Goal: Navigation & Orientation: Find specific page/section

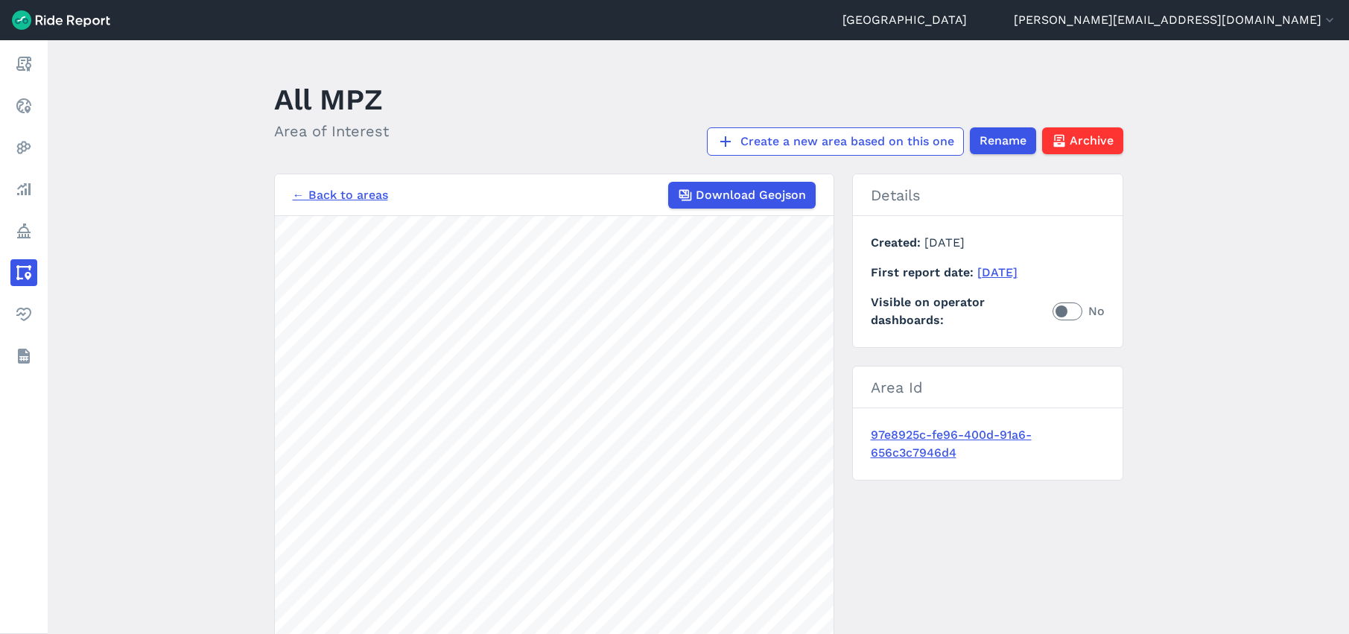
click at [334, 188] on link "← Back to areas" at bounding box center [340, 195] width 95 height 18
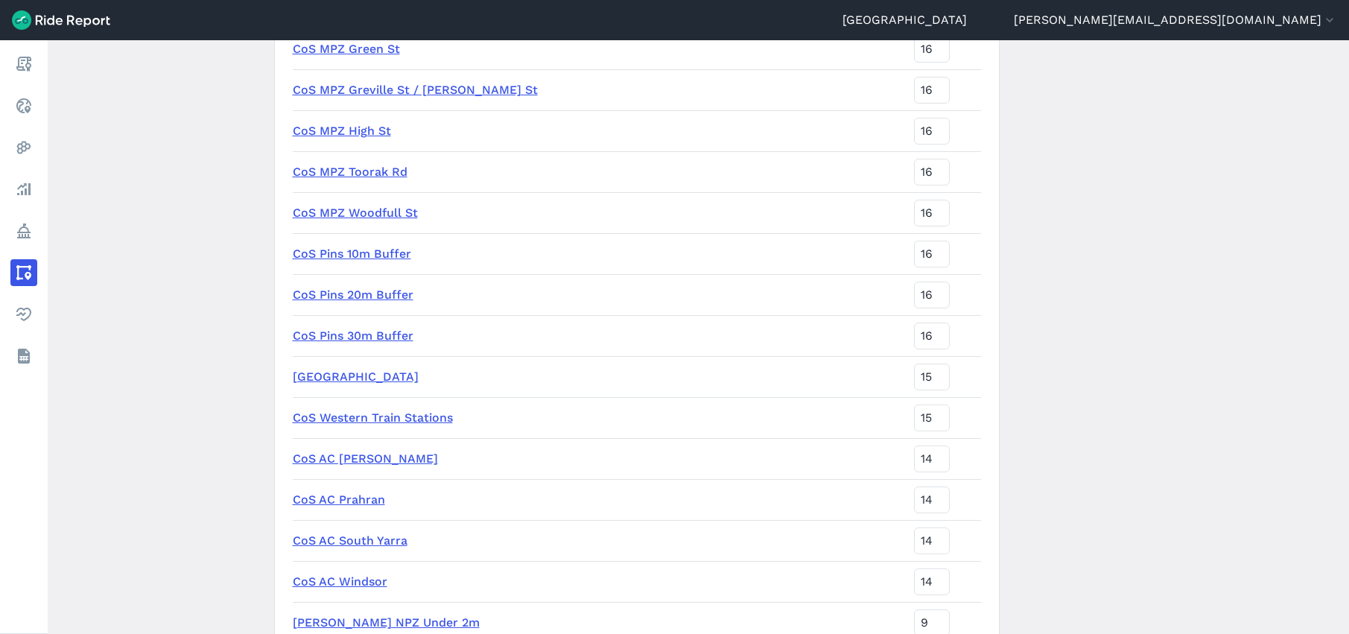
scroll to position [4270, 0]
click at [335, 258] on link "CoS Pins 10m Buffer" at bounding box center [352, 255] width 118 height 14
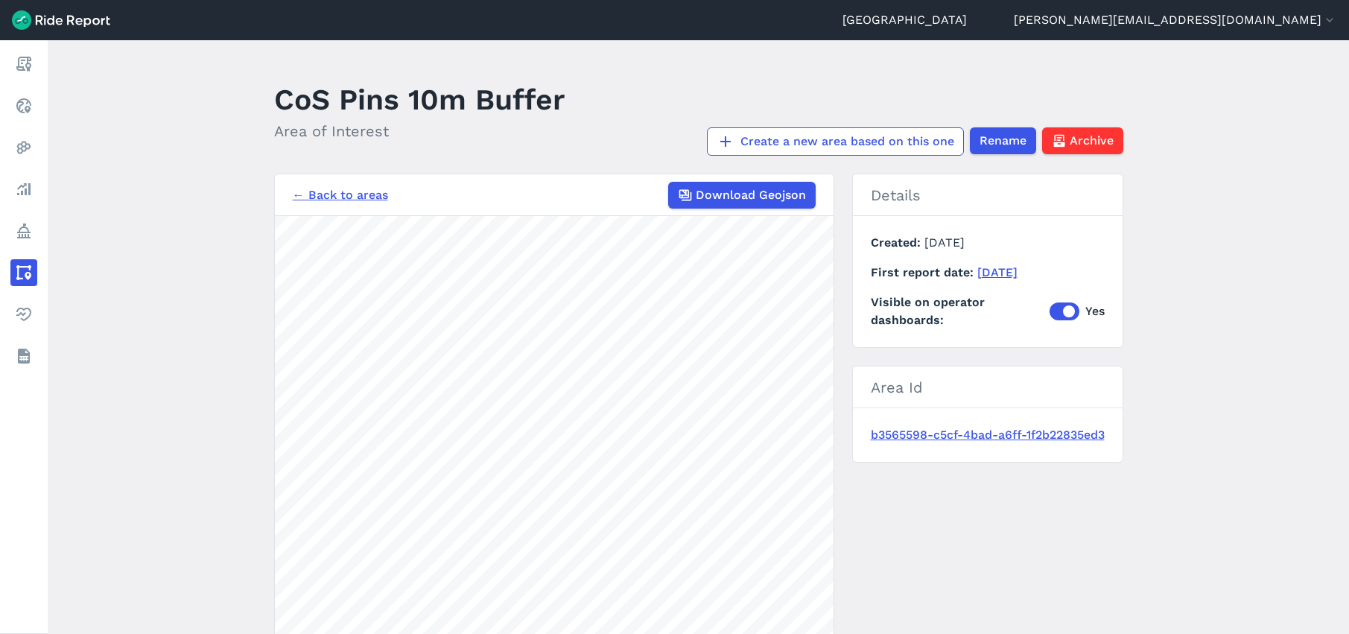
click at [351, 194] on link "← Back to areas" at bounding box center [340, 195] width 95 height 18
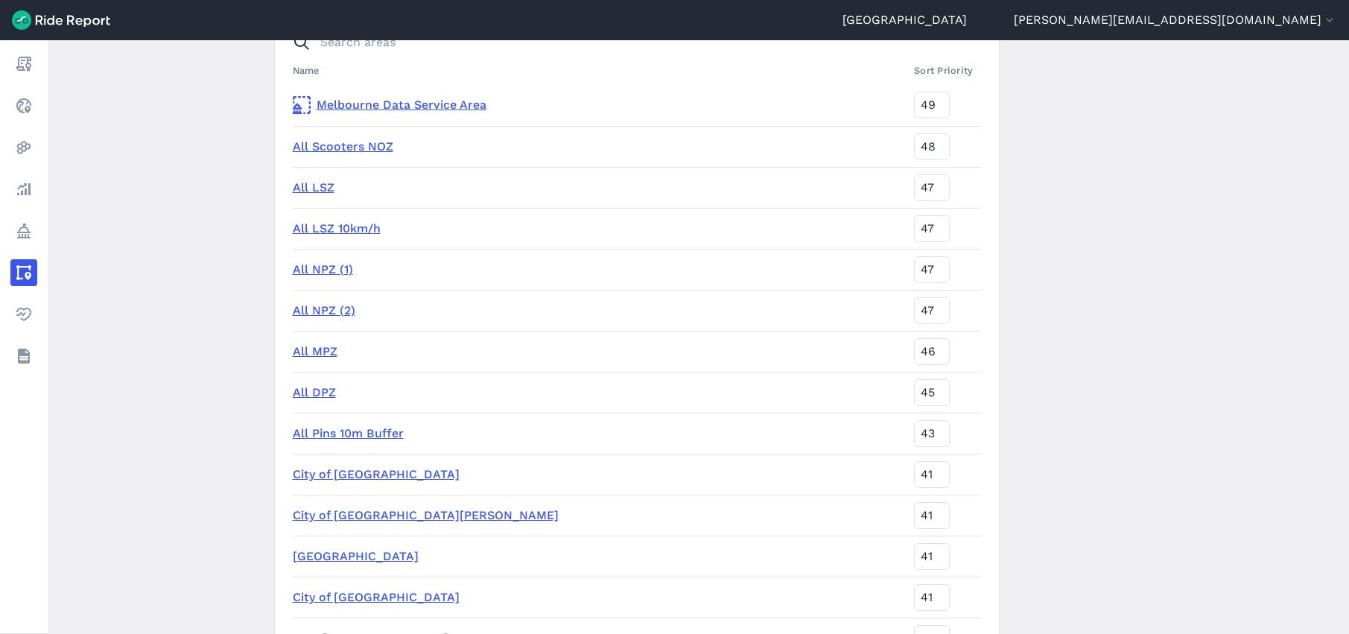
scroll to position [159, 0]
click at [342, 432] on link "All Pins 10m Buffer" at bounding box center [348, 432] width 111 height 14
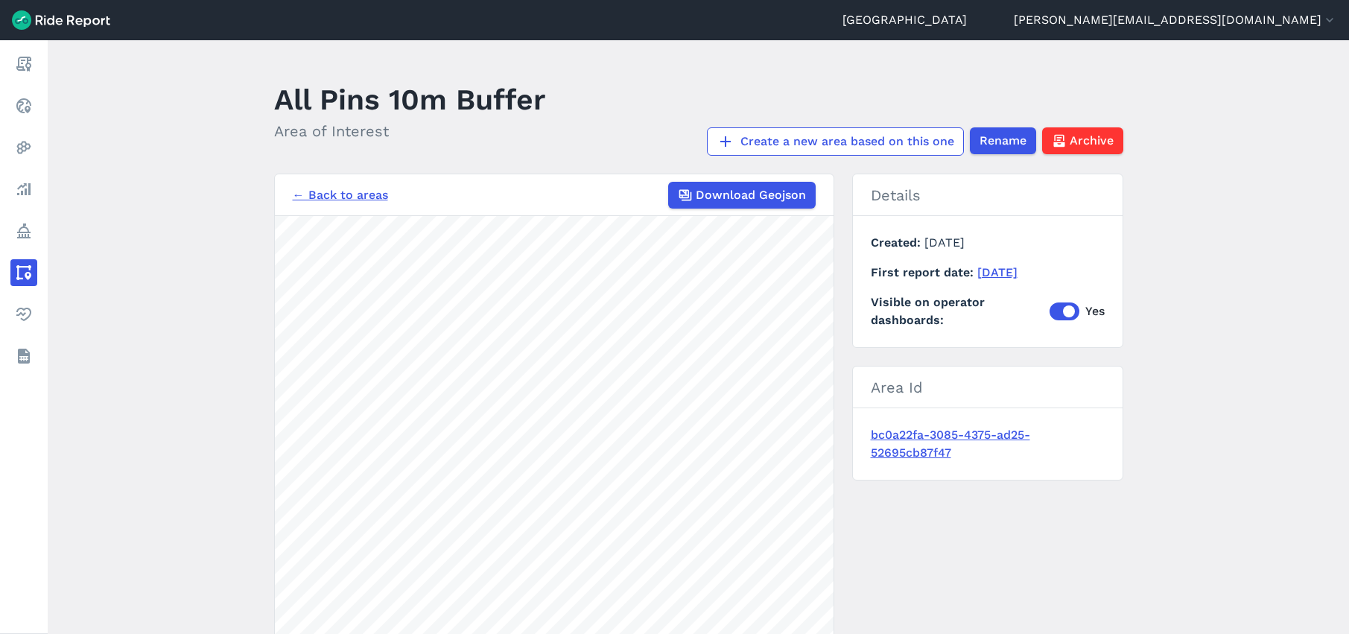
click at [331, 203] on link "← Back to areas" at bounding box center [340, 195] width 95 height 18
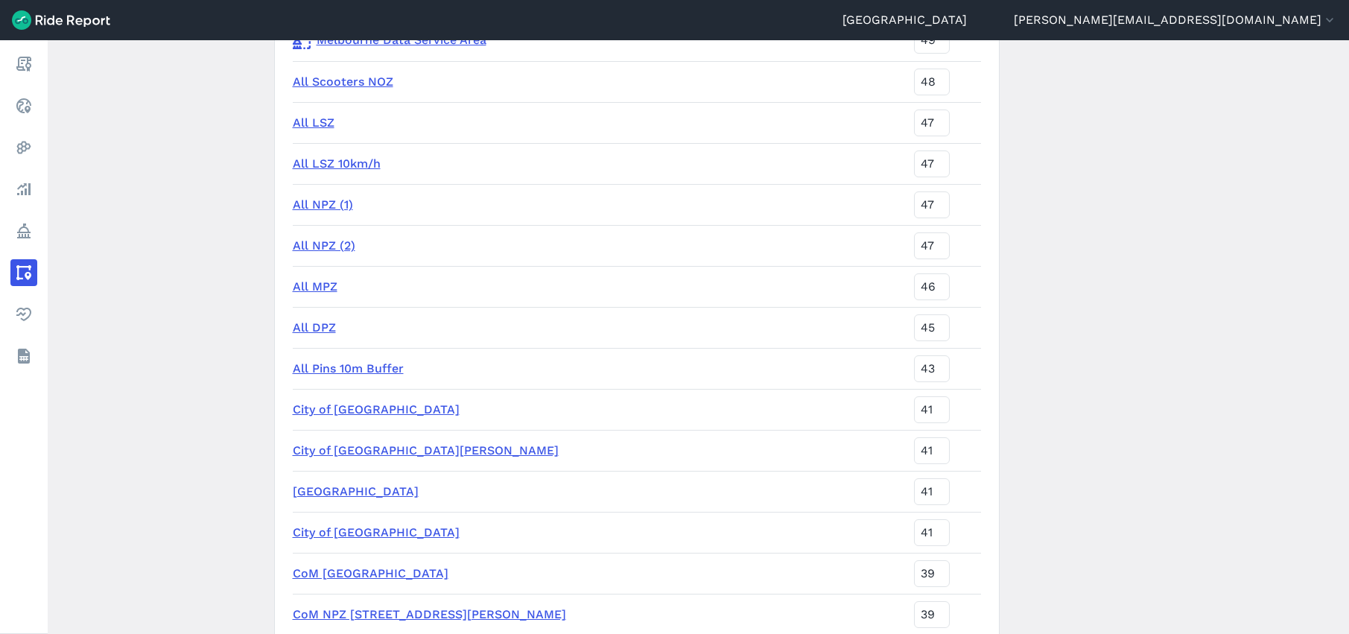
scroll to position [225, 0]
click at [315, 123] on link "All LSZ" at bounding box center [314, 121] width 42 height 14
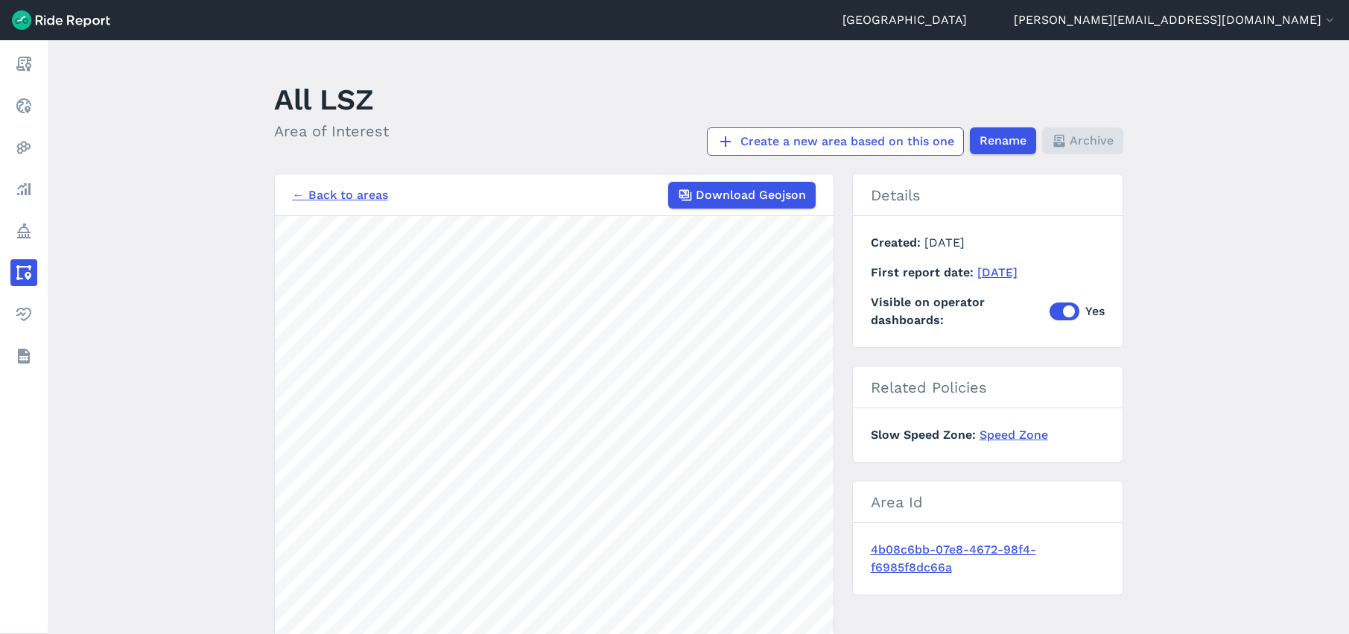
click at [336, 197] on link "← Back to areas" at bounding box center [340, 195] width 95 height 18
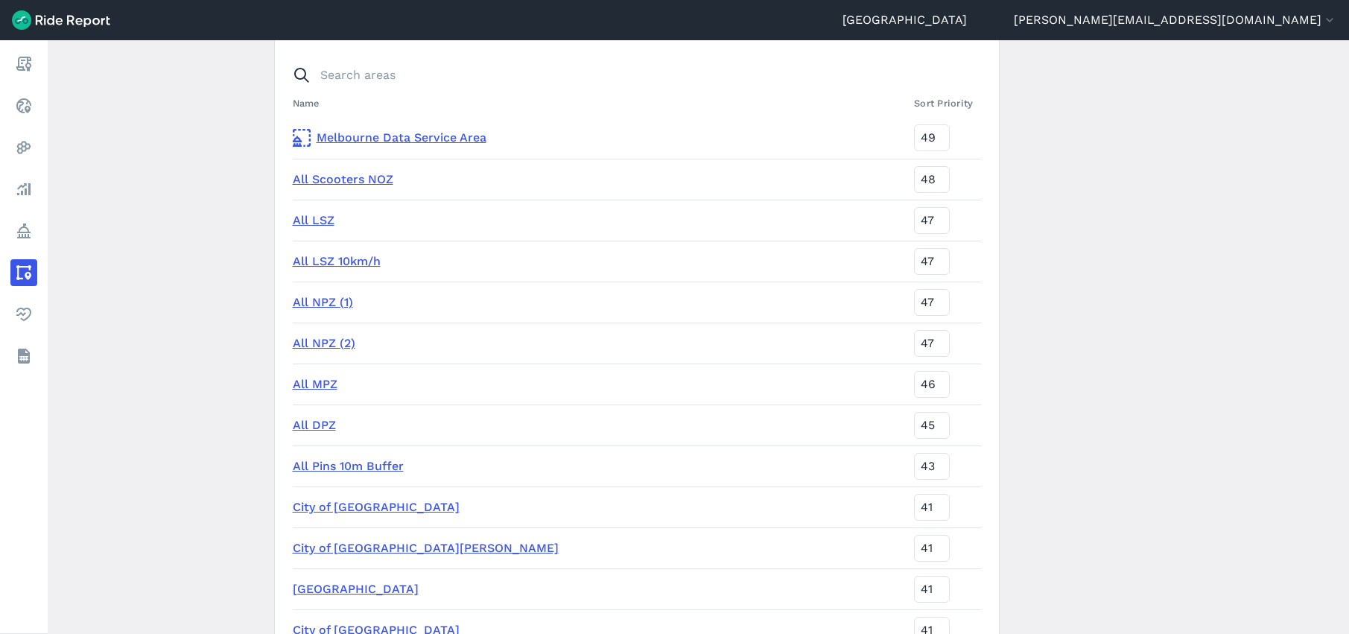
scroll to position [127, 0]
click at [329, 301] on link "All NPZ (1)" at bounding box center [323, 301] width 60 height 14
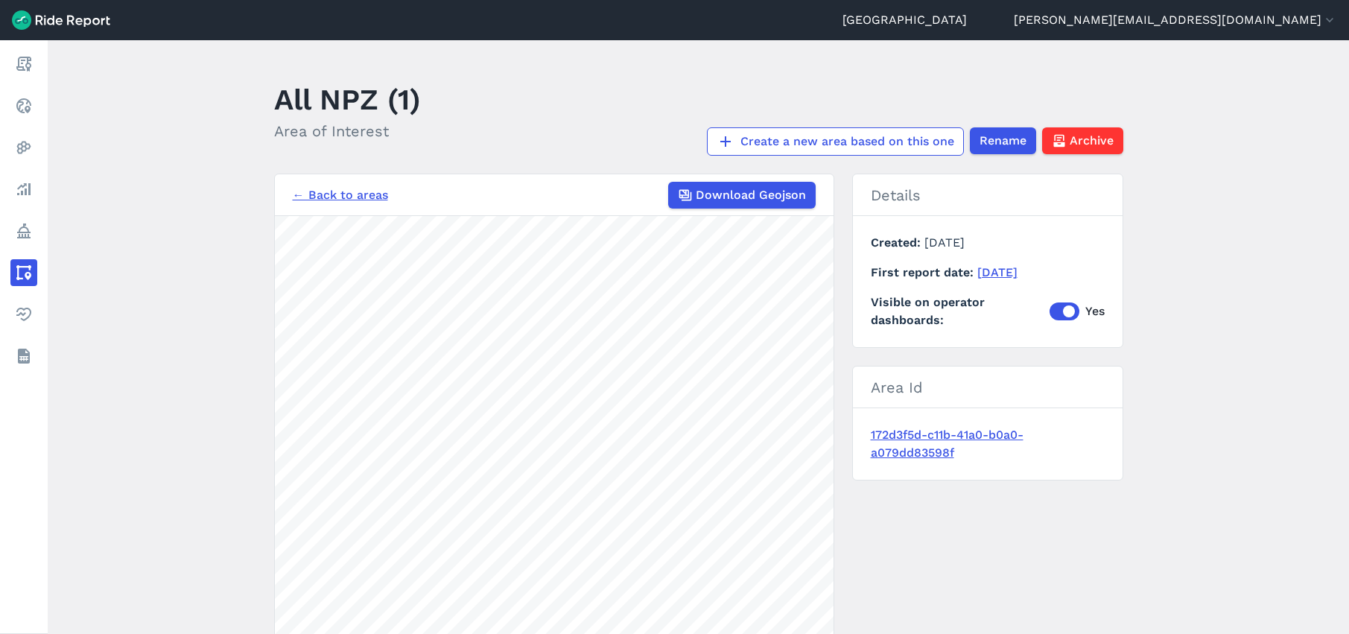
click at [310, 209] on nav "← Back to areas Download Geojson" at bounding box center [554, 195] width 559 height 42
click at [319, 199] on link "← Back to areas" at bounding box center [340, 195] width 95 height 18
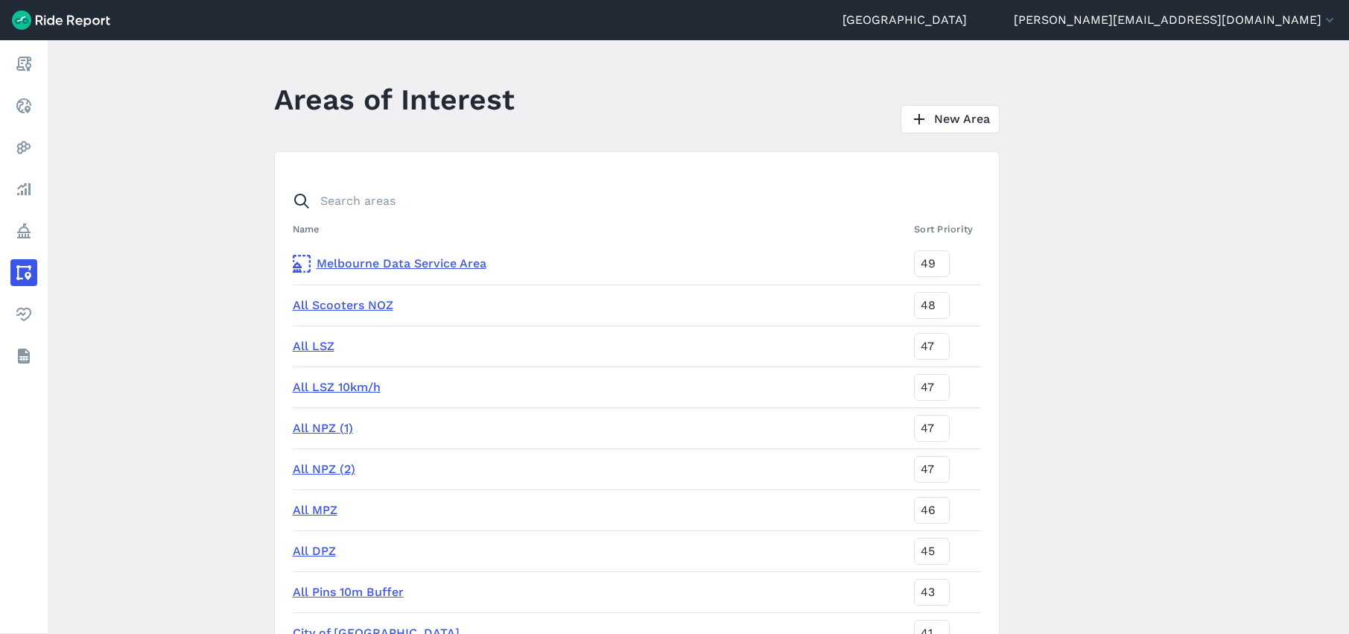
click at [352, 385] on link "All LSZ 10km/h" at bounding box center [337, 387] width 88 height 14
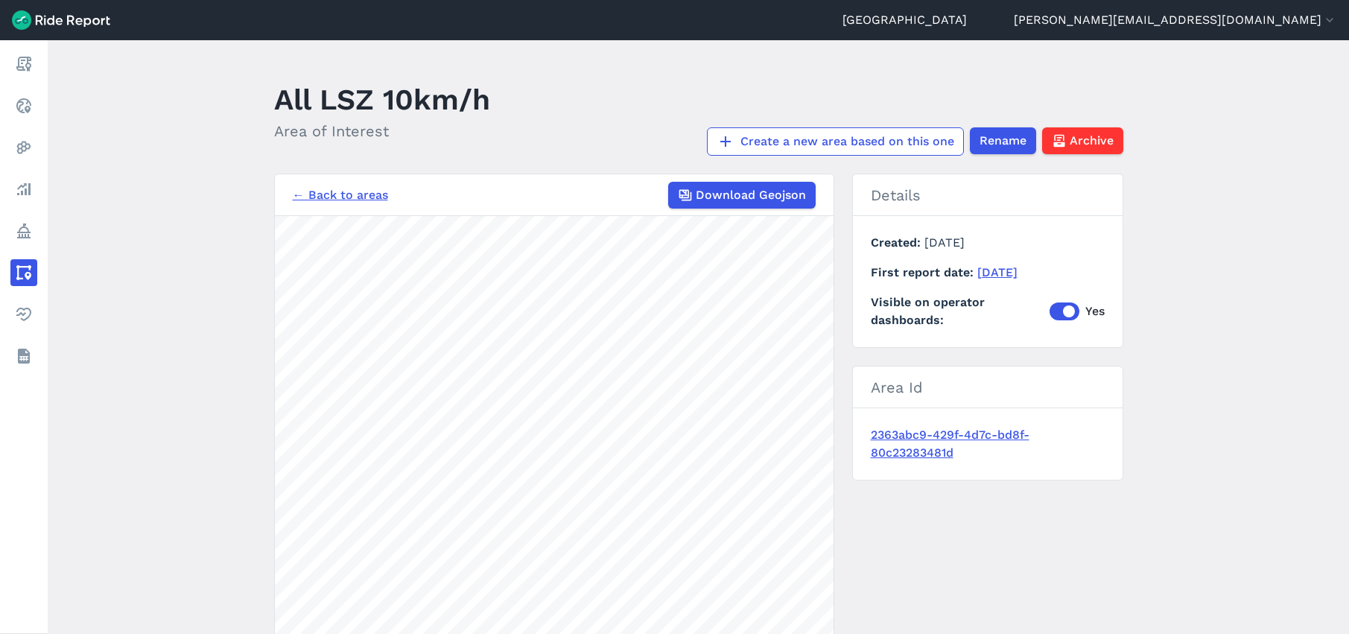
click at [350, 194] on link "← Back to areas" at bounding box center [340, 195] width 95 height 18
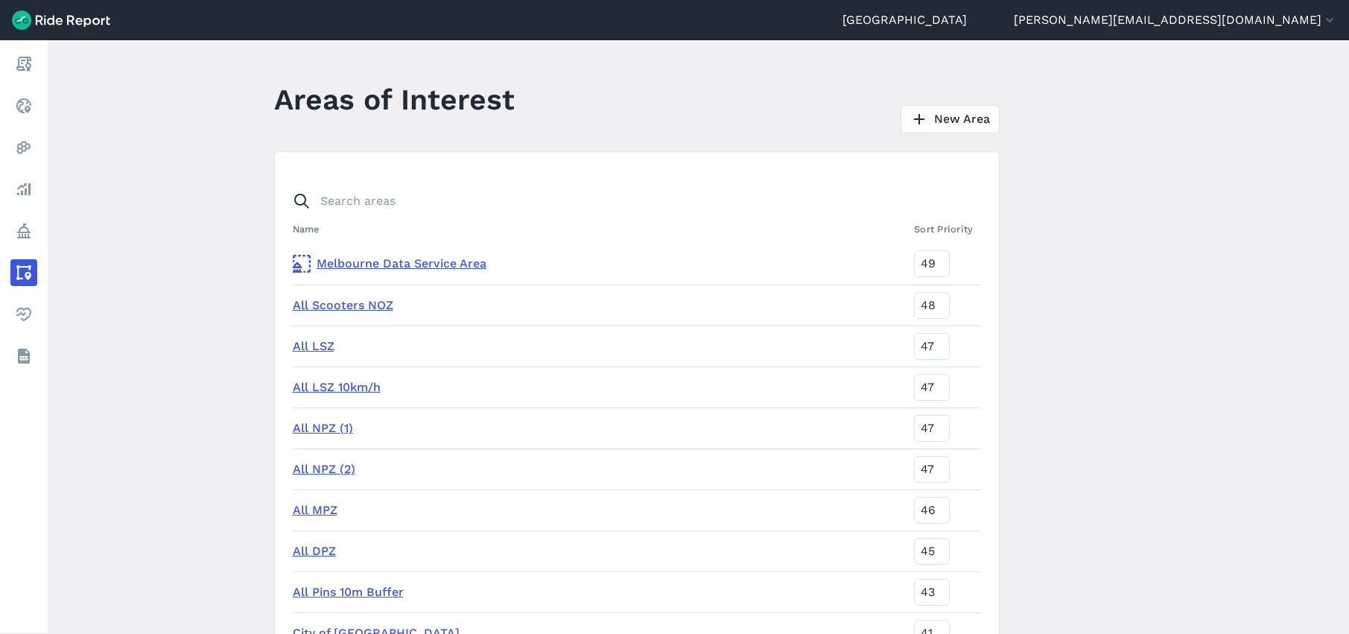
click at [312, 468] on link "All NPZ (2)" at bounding box center [324, 469] width 63 height 14
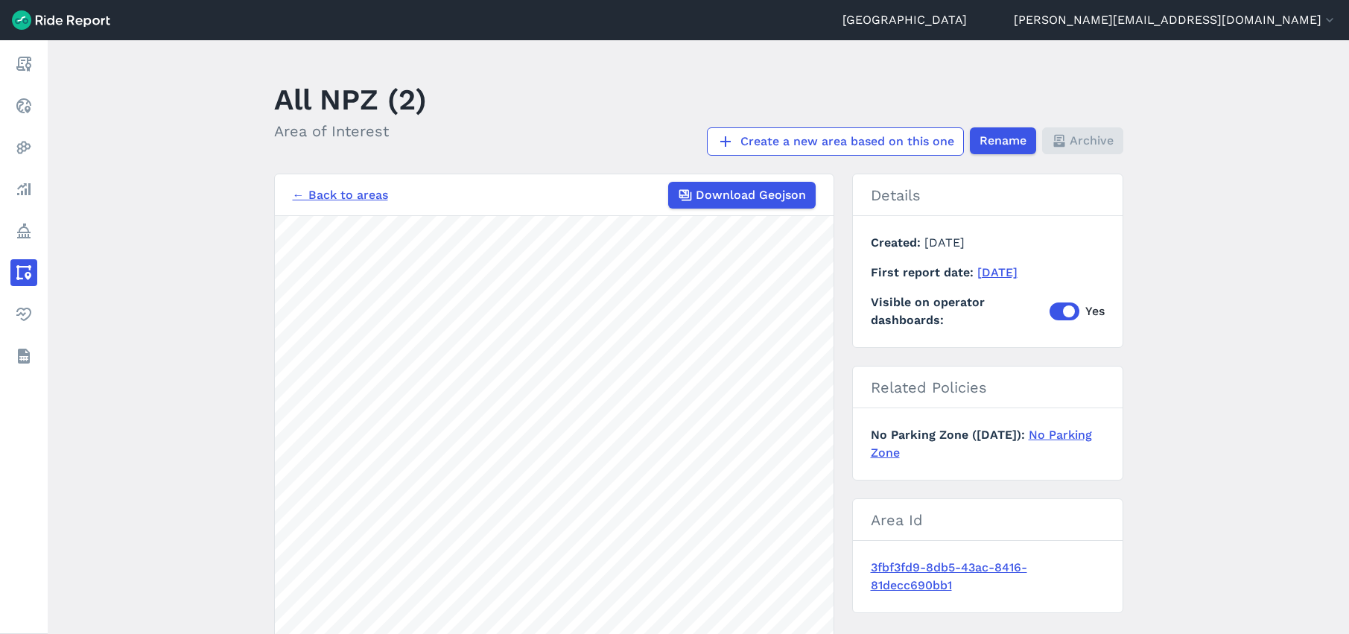
click at [326, 196] on link "← Back to areas" at bounding box center [340, 195] width 95 height 18
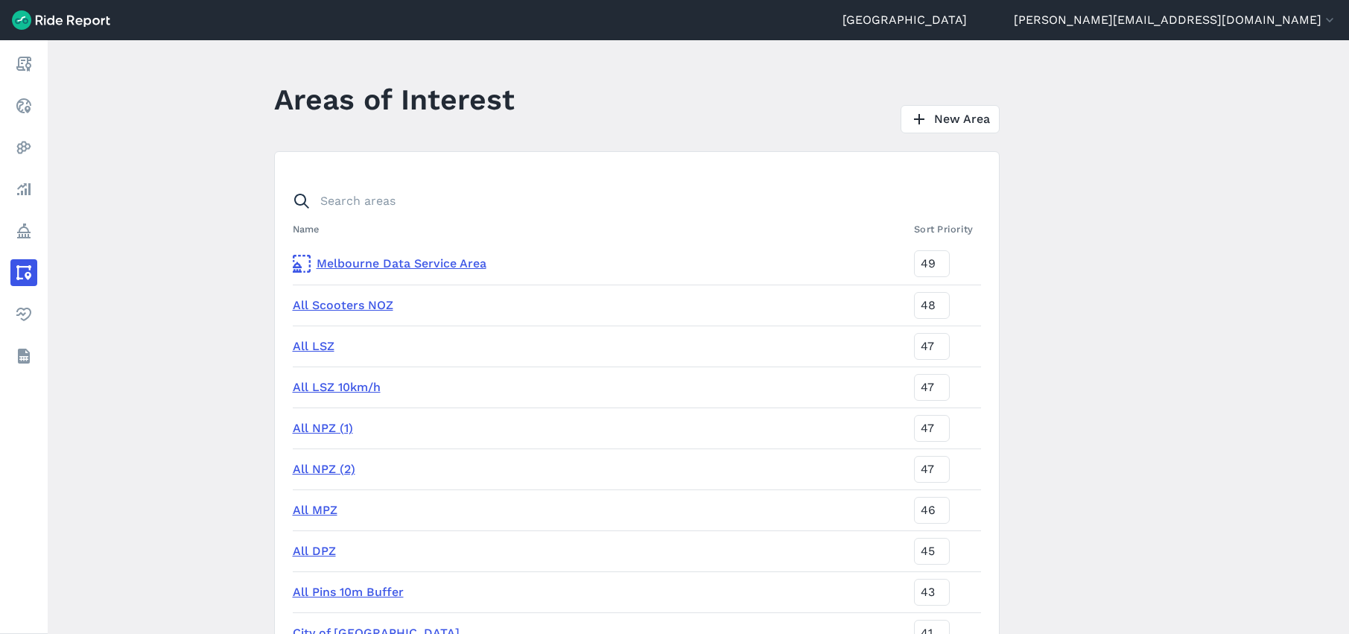
click at [312, 430] on link "All NPZ (1)" at bounding box center [323, 428] width 60 height 14
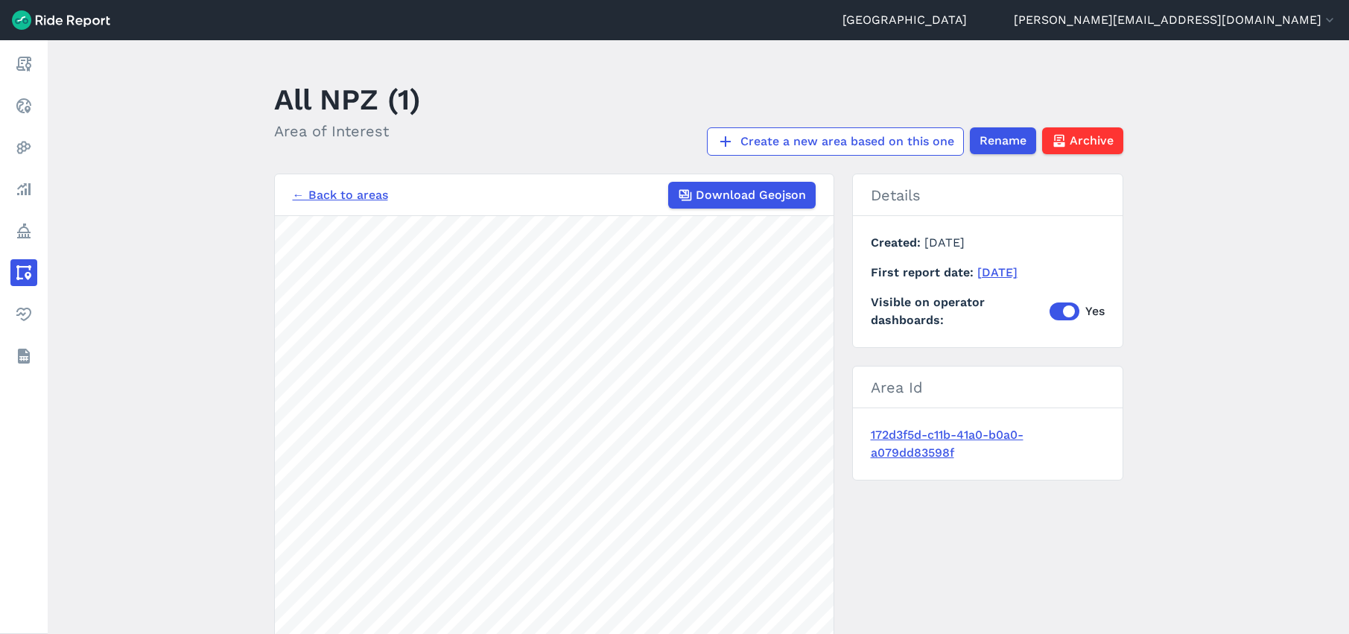
click at [342, 198] on link "← Back to areas" at bounding box center [340, 195] width 95 height 18
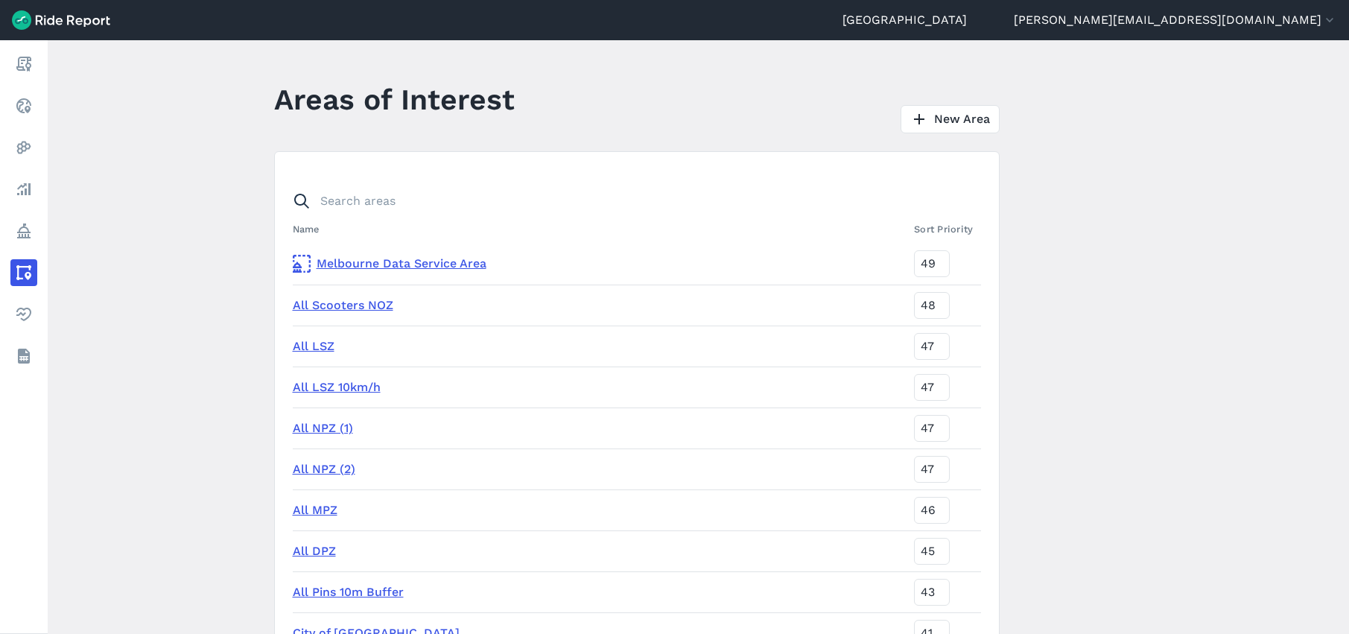
click at [329, 470] on link "All NPZ (2)" at bounding box center [324, 469] width 63 height 14
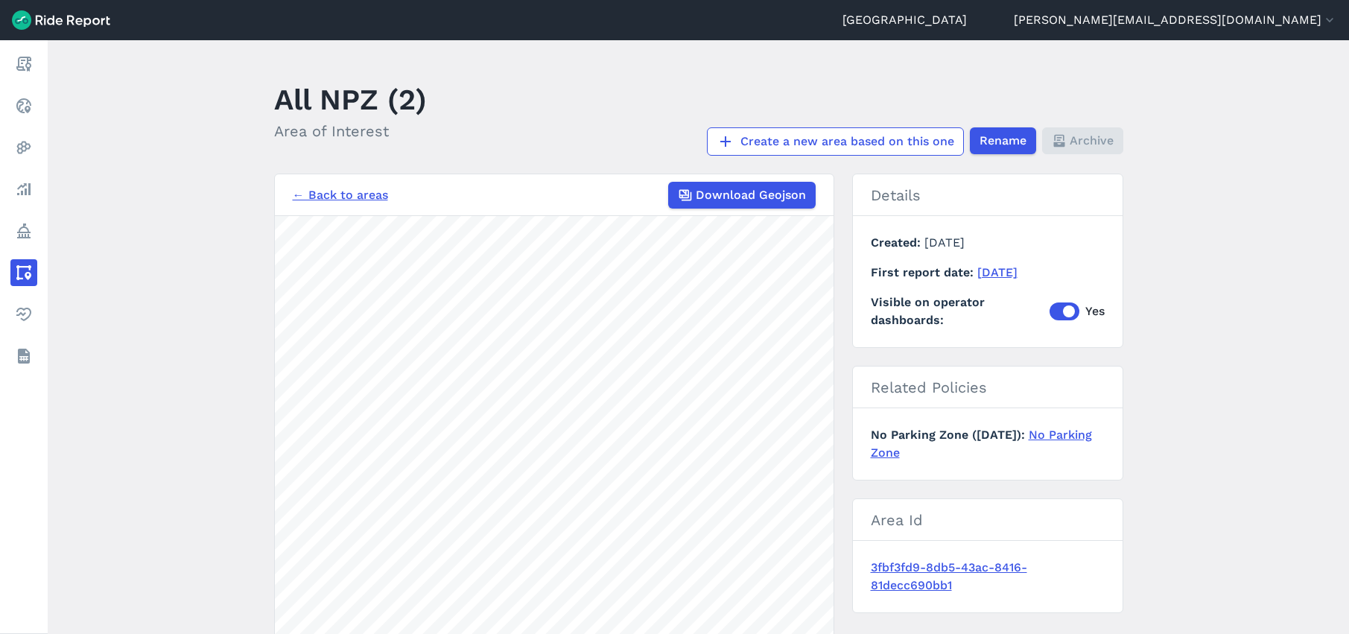
click at [343, 193] on link "← Back to areas" at bounding box center [340, 195] width 95 height 18
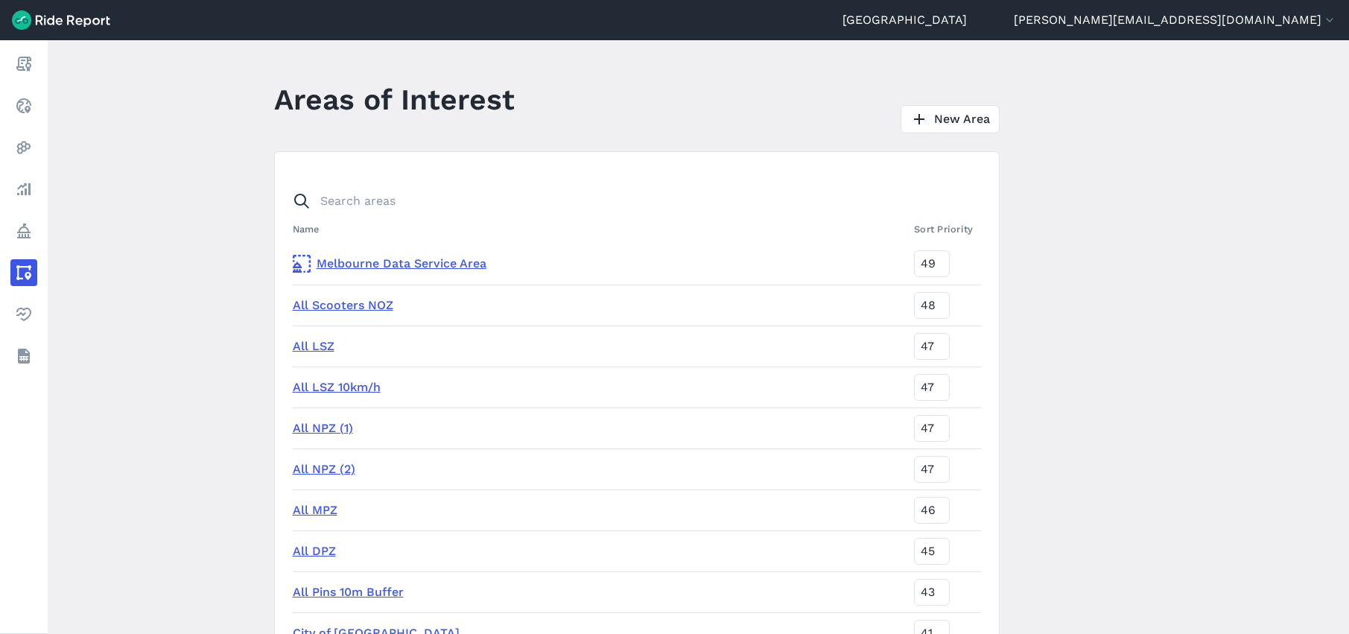
click at [313, 430] on link "All NPZ (1)" at bounding box center [323, 428] width 60 height 14
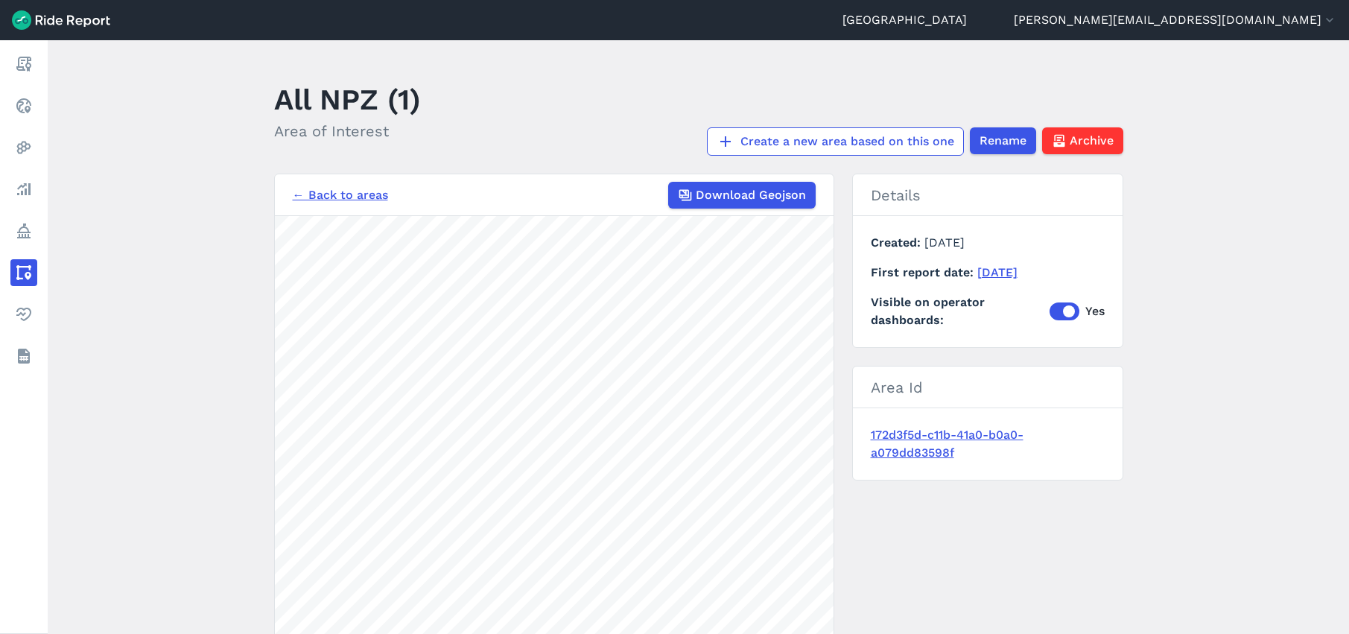
click at [333, 197] on link "← Back to areas" at bounding box center [340, 195] width 95 height 18
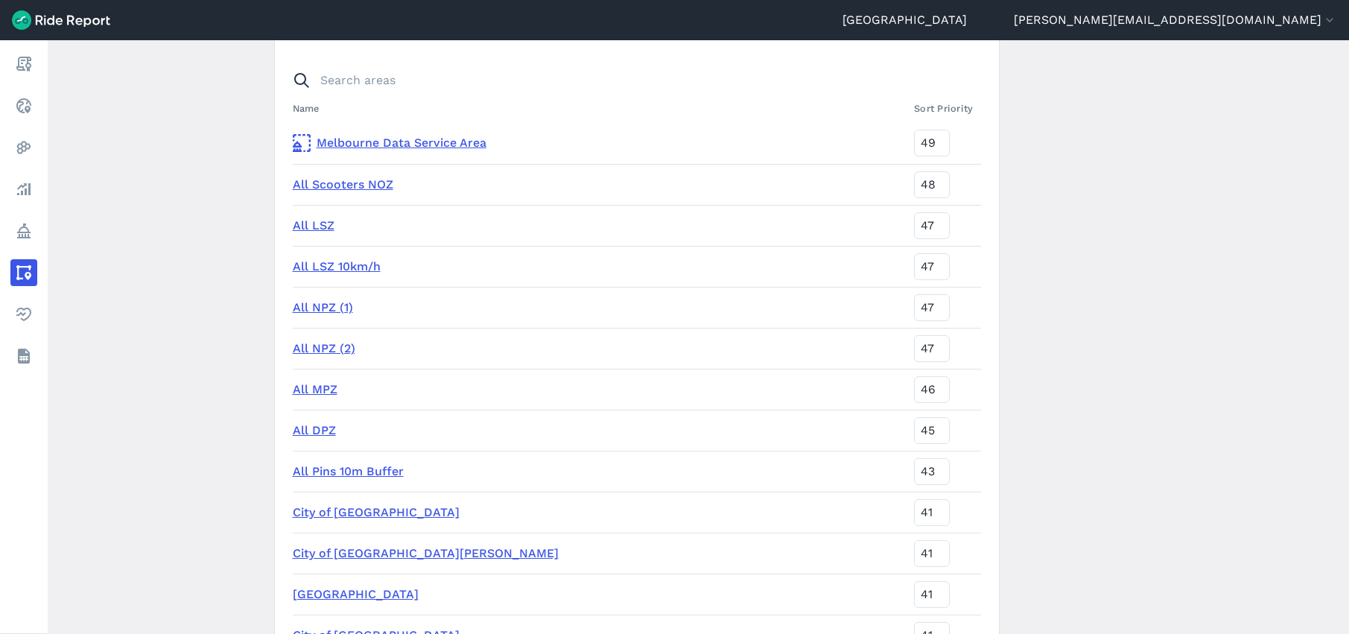
scroll to position [122, 0]
click at [322, 387] on link "All MPZ" at bounding box center [315, 388] width 45 height 14
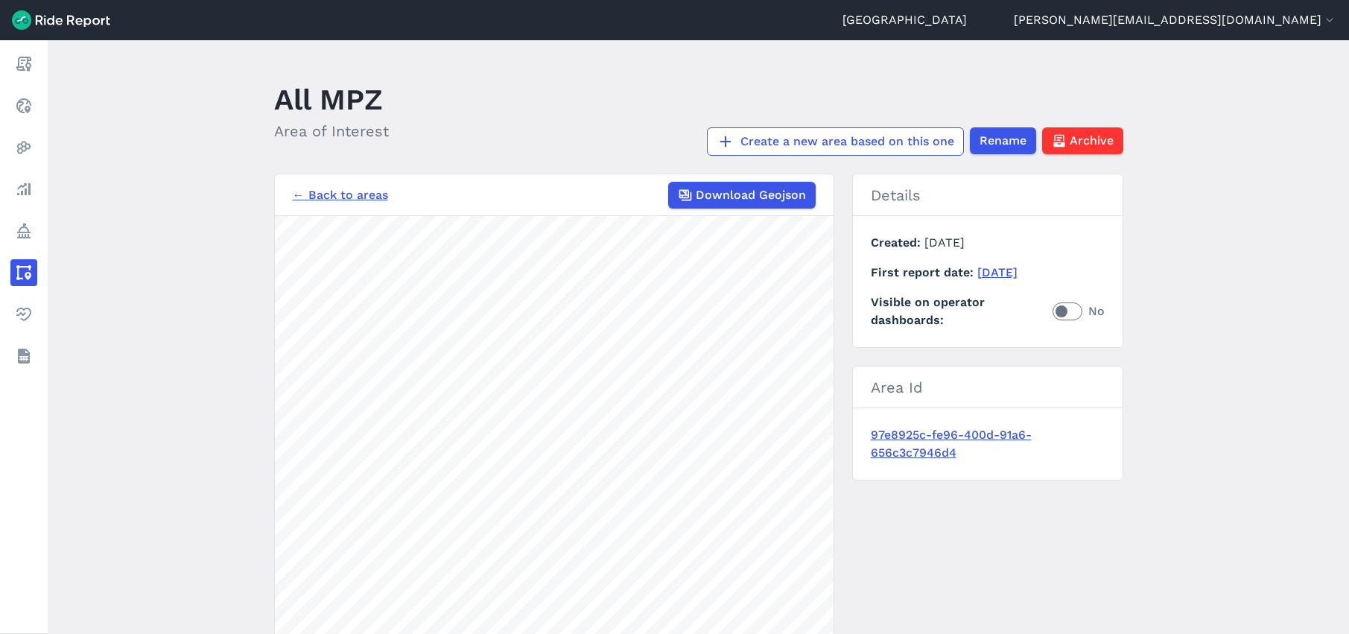
click at [323, 196] on link "← Back to areas" at bounding box center [340, 195] width 95 height 18
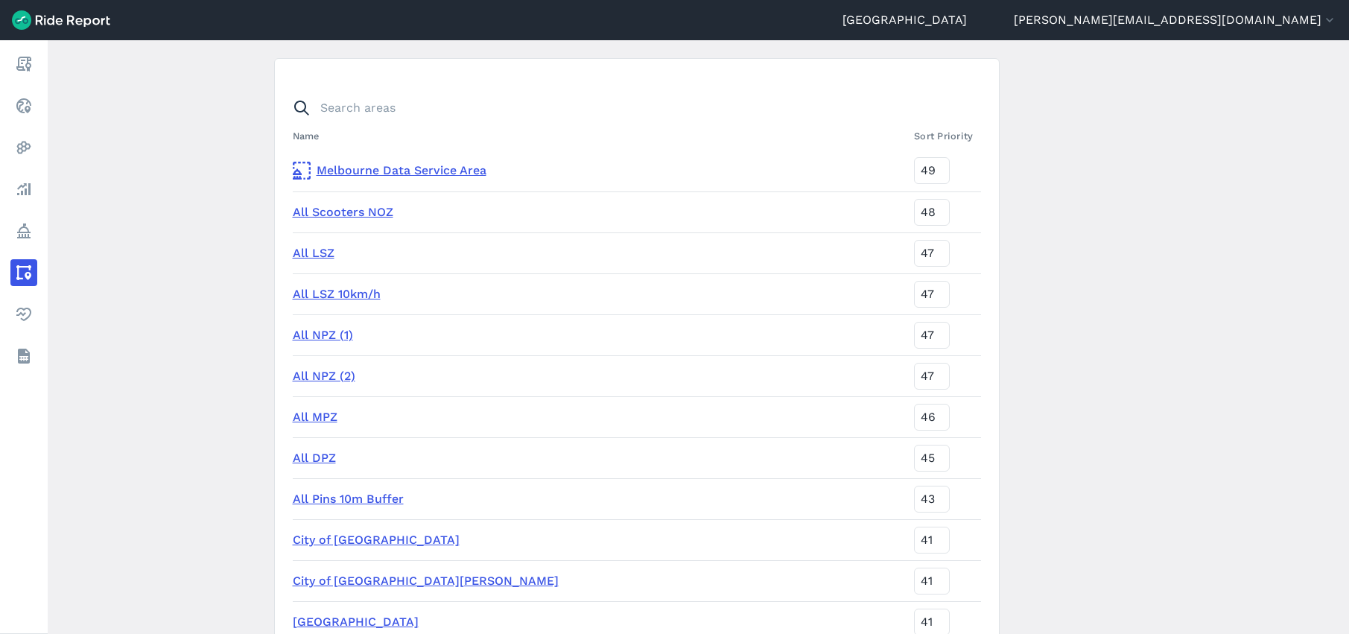
scroll to position [92, 0]
click at [321, 454] on link "All DPZ" at bounding box center [314, 458] width 43 height 14
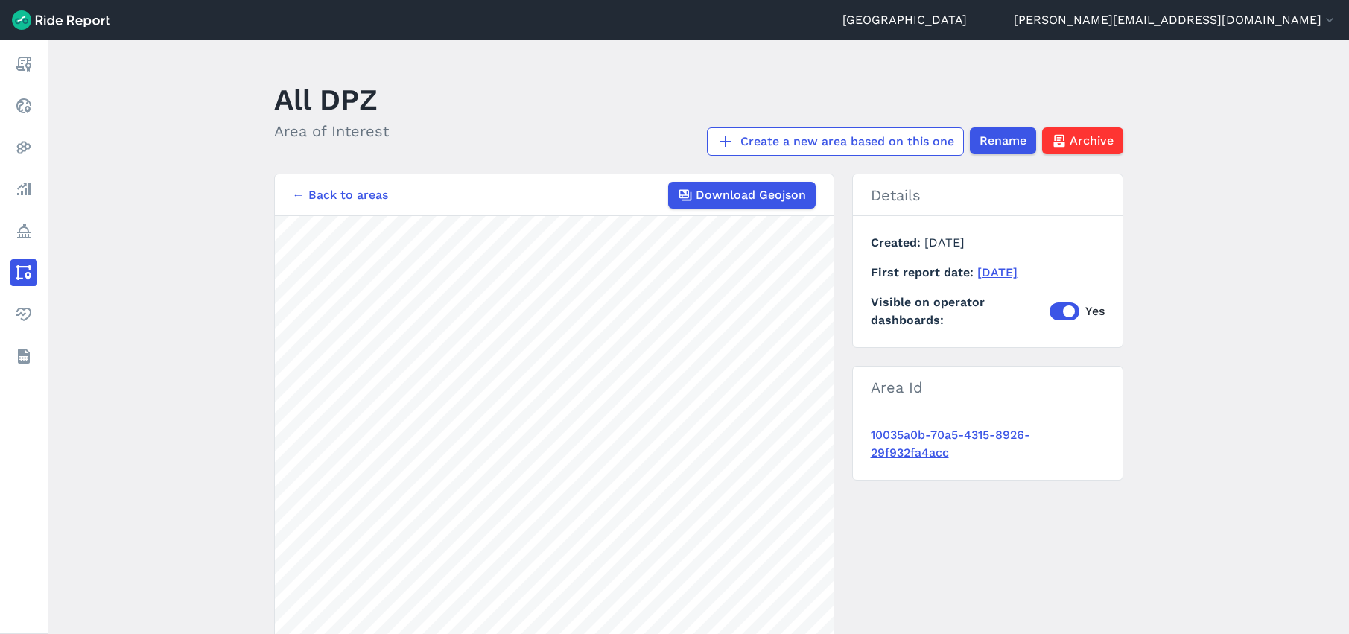
click at [336, 197] on link "← Back to areas" at bounding box center [340, 195] width 95 height 18
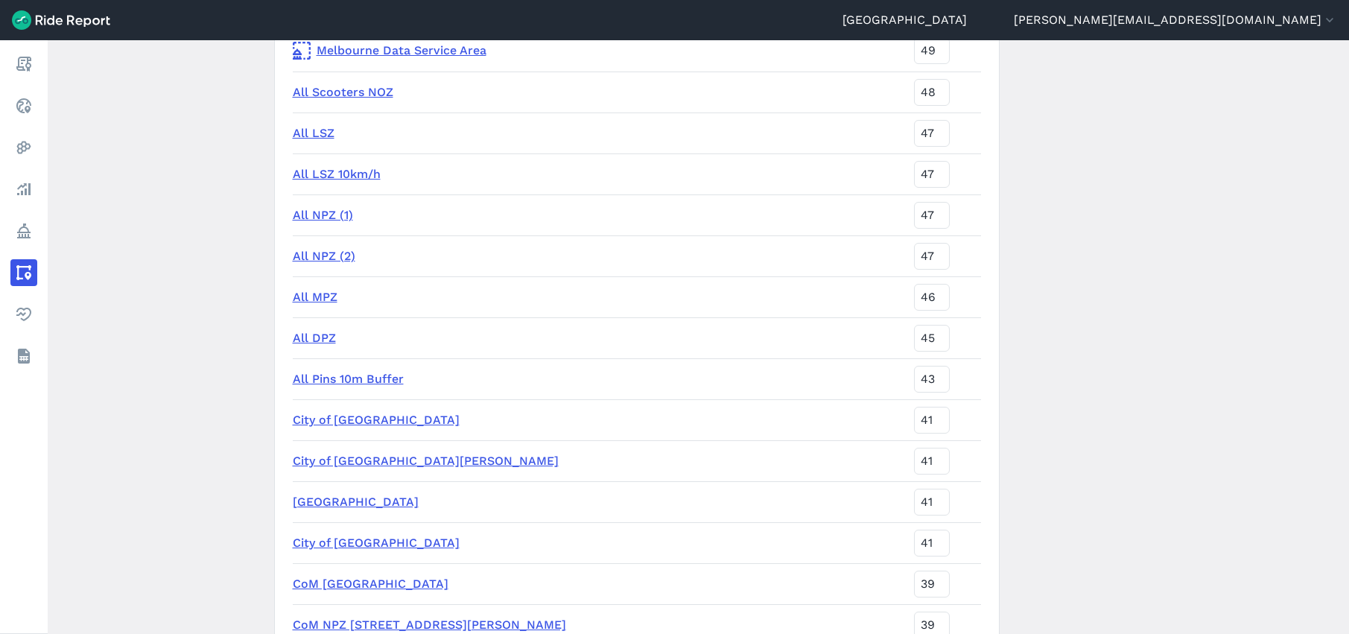
scroll to position [215, 0]
click at [326, 215] on link "All NPZ (1)" at bounding box center [323, 213] width 60 height 14
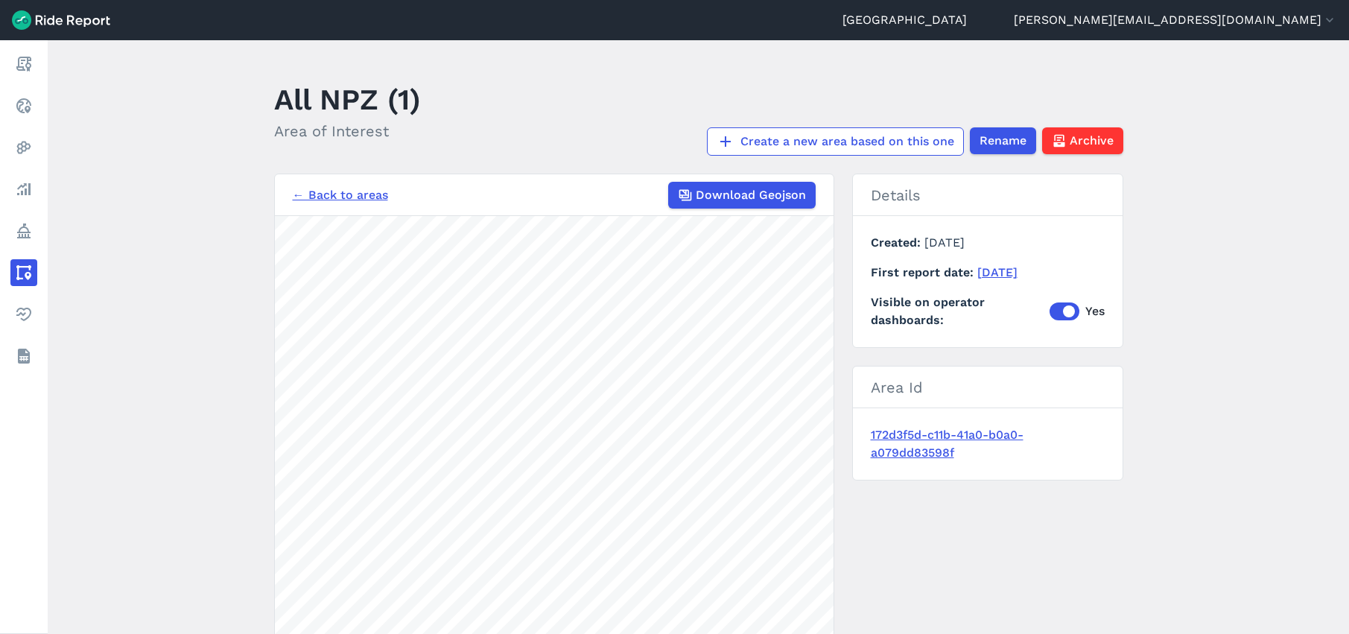
click at [337, 195] on link "← Back to areas" at bounding box center [340, 195] width 95 height 18
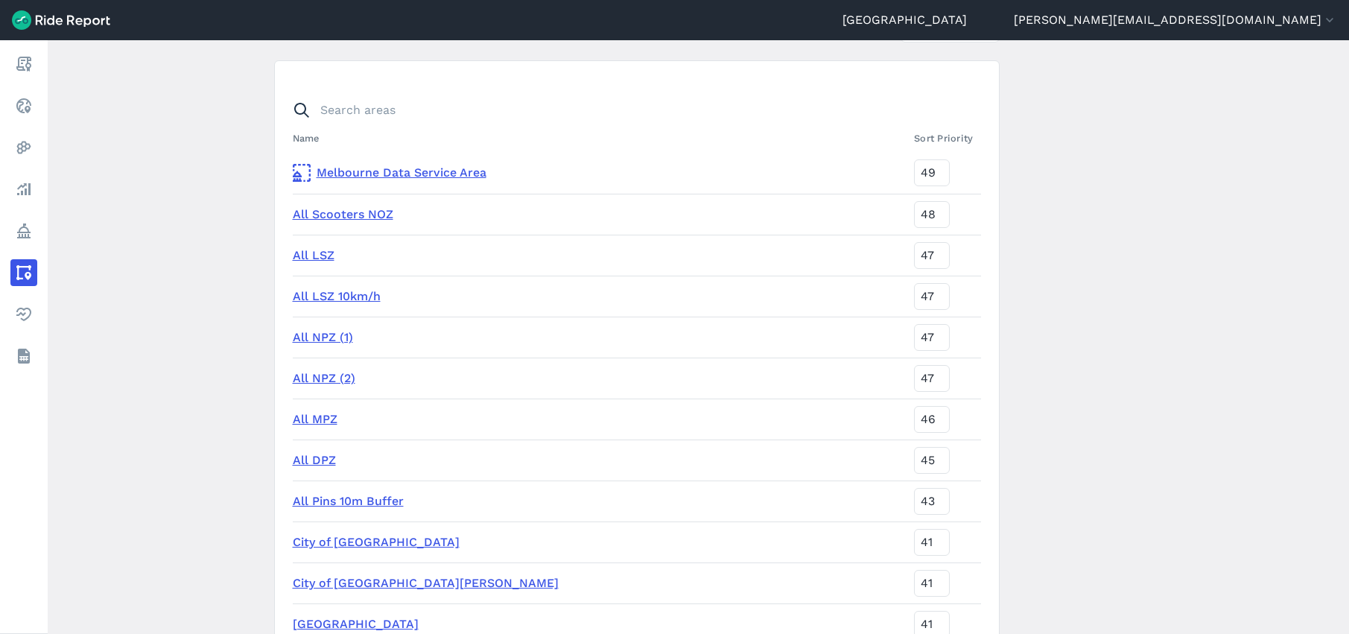
scroll to position [92, 0]
click at [308, 454] on link "All DPZ" at bounding box center [314, 458] width 43 height 14
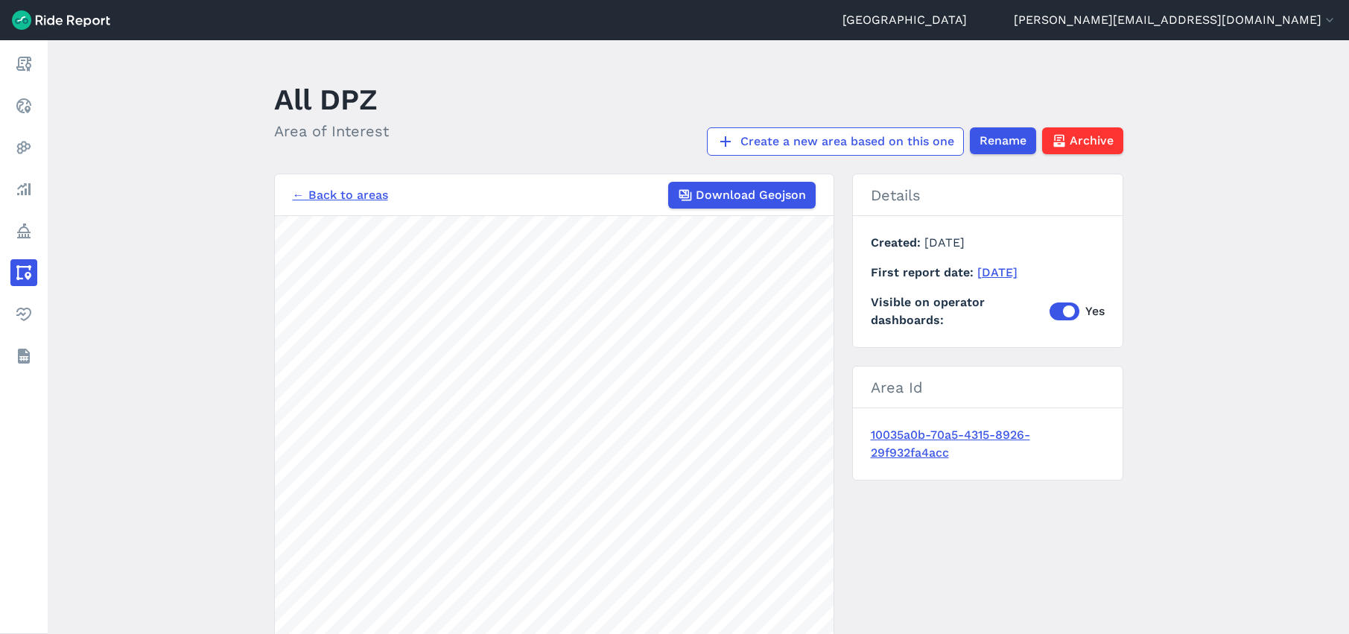
click at [343, 194] on link "← Back to areas" at bounding box center [340, 195] width 95 height 18
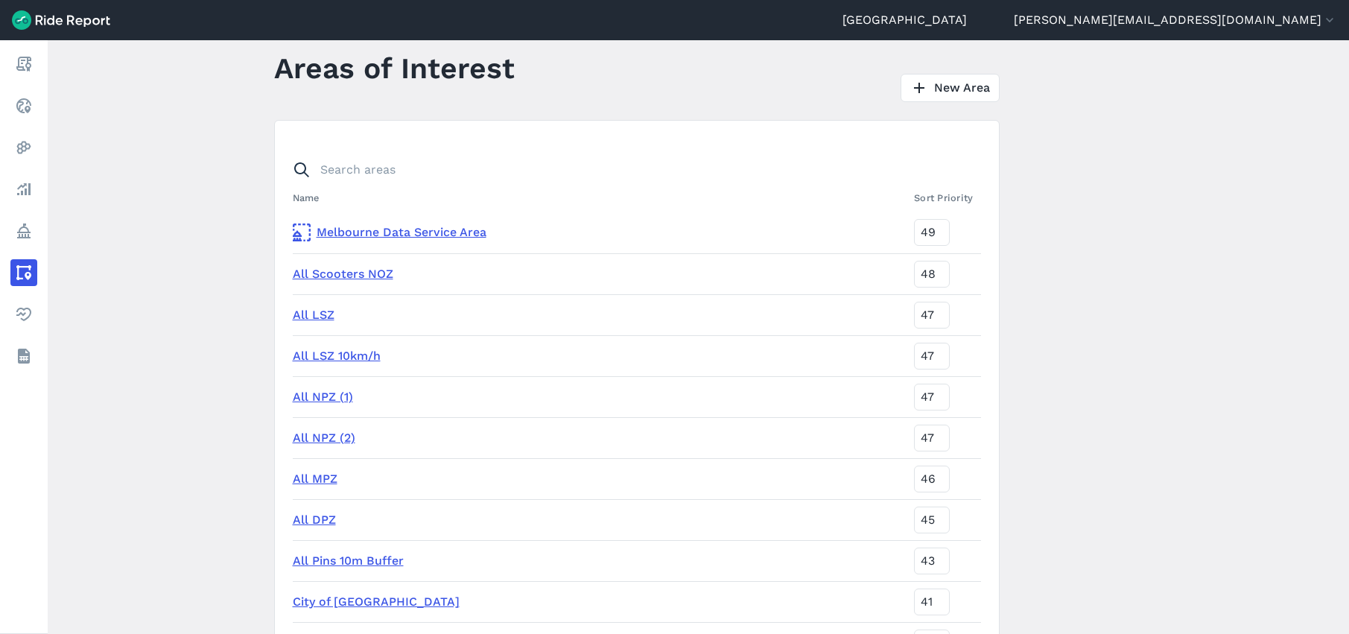
scroll to position [42, 0]
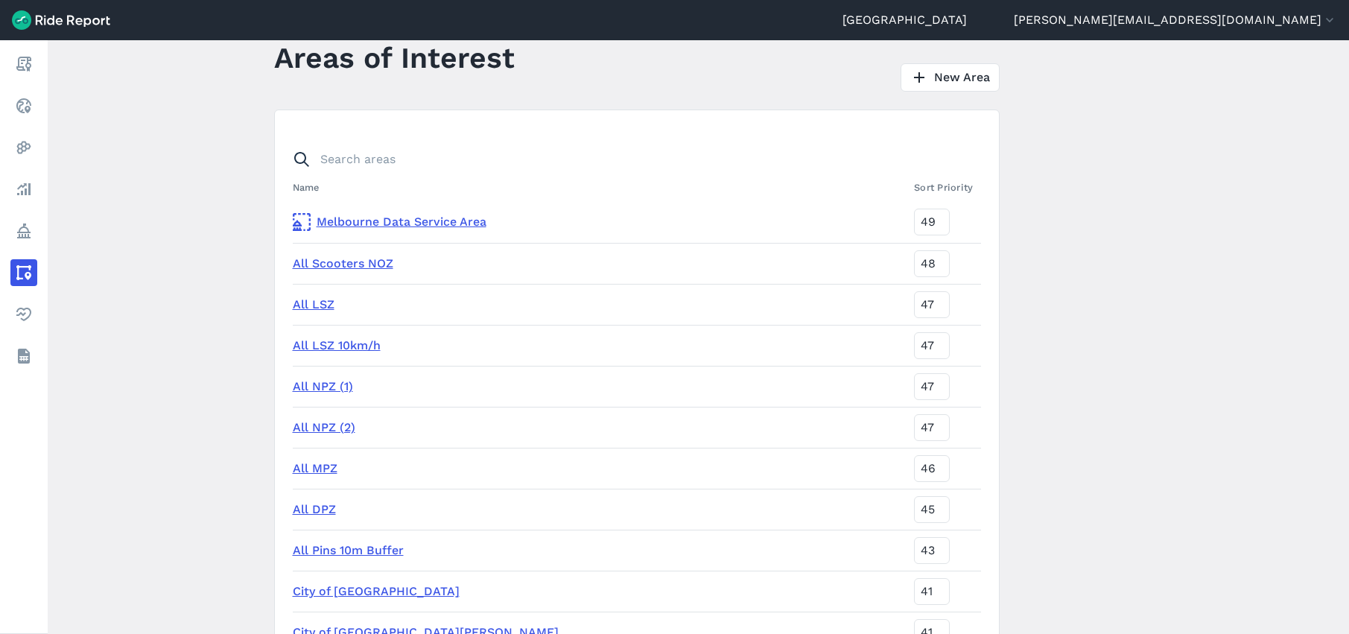
click at [300, 469] on link "All MPZ" at bounding box center [315, 468] width 45 height 14
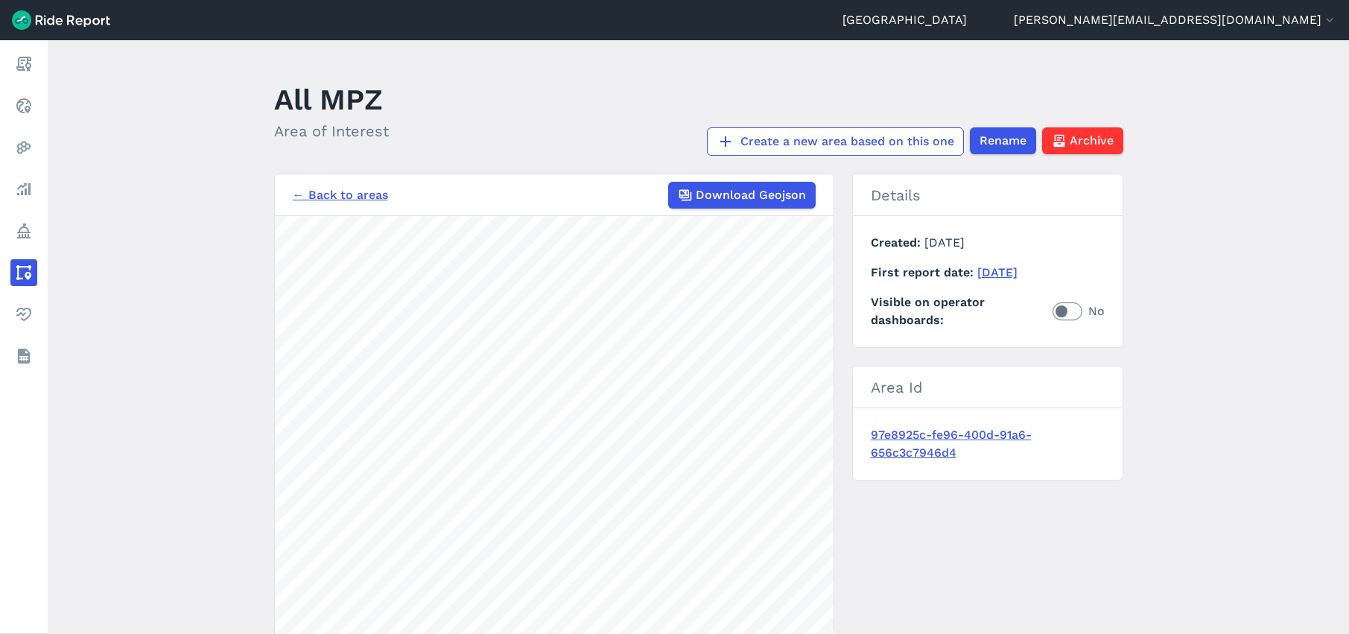
click at [1064, 311] on label "No" at bounding box center [1079, 311] width 52 height 18
click at [1053, 311] on input "No" at bounding box center [1053, 307] width 0 height 10
click at [337, 192] on link "← Back to areas" at bounding box center [340, 195] width 95 height 18
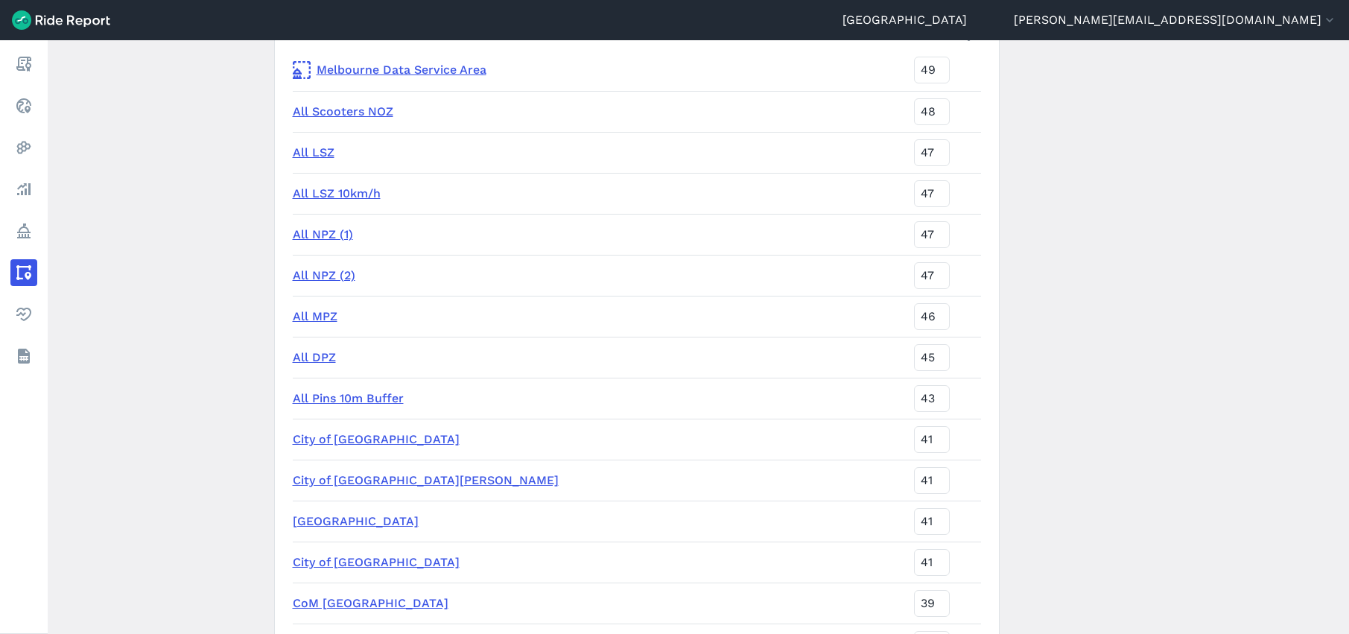
scroll to position [194, 0]
click at [331, 191] on link "All LSZ 10km/h" at bounding box center [337, 192] width 88 height 14
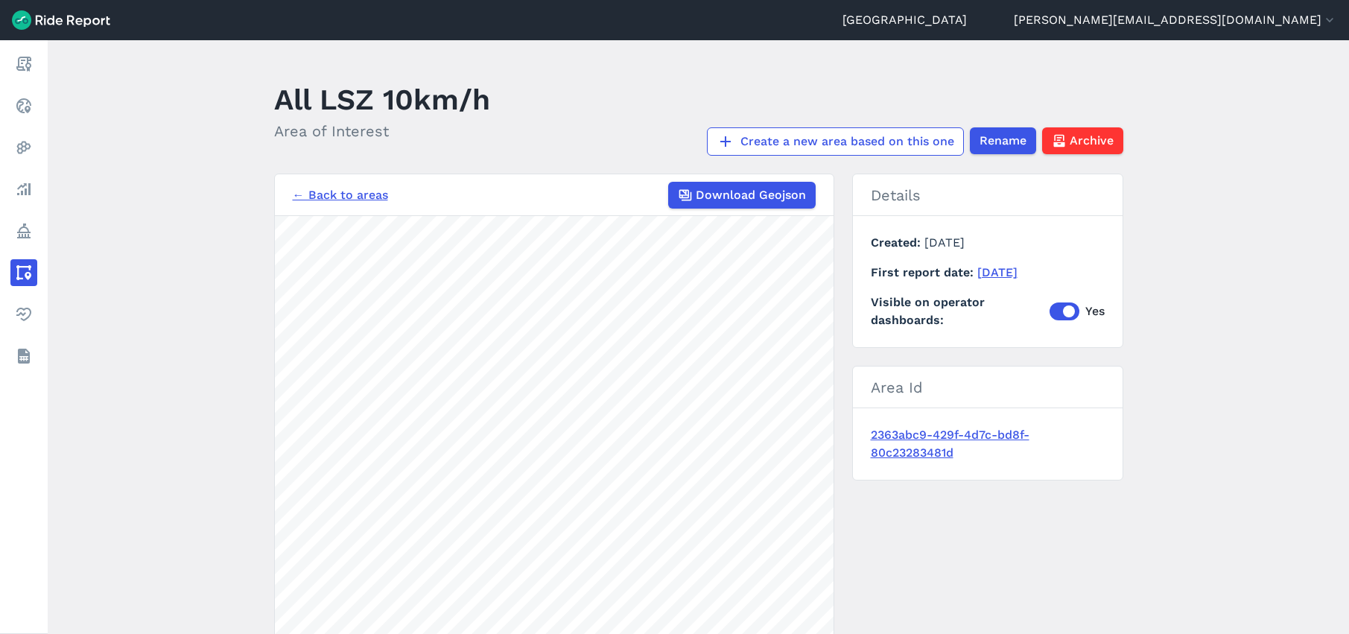
click at [324, 196] on link "← Back to areas" at bounding box center [340, 195] width 95 height 18
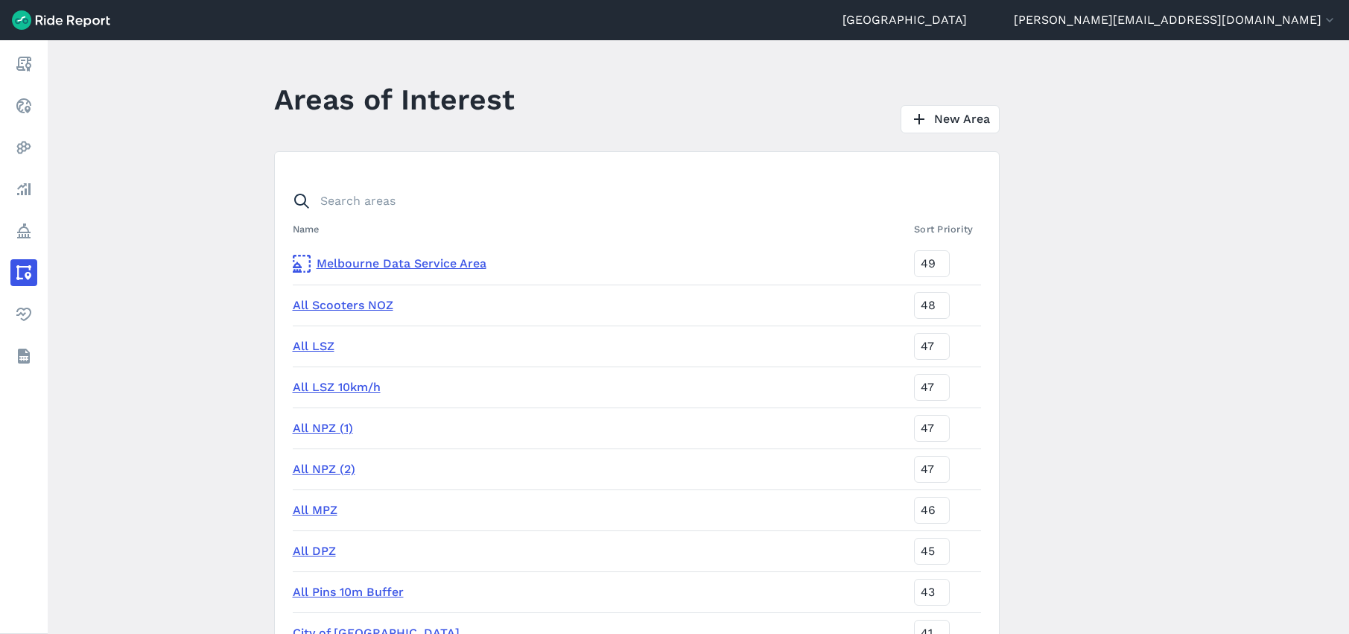
click at [313, 346] on link "All LSZ" at bounding box center [314, 346] width 42 height 14
